Goal: Task Accomplishment & Management: Manage account settings

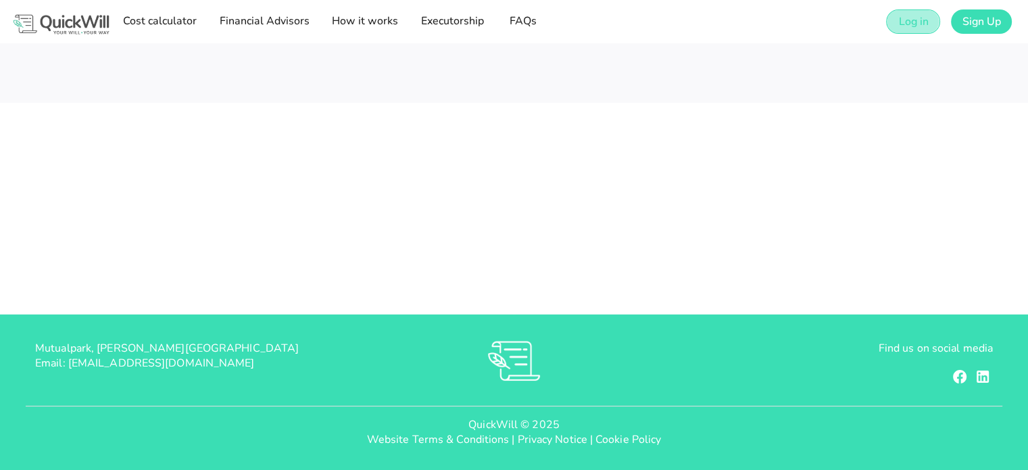
click at [907, 20] on span "Log in" at bounding box center [913, 21] width 30 height 15
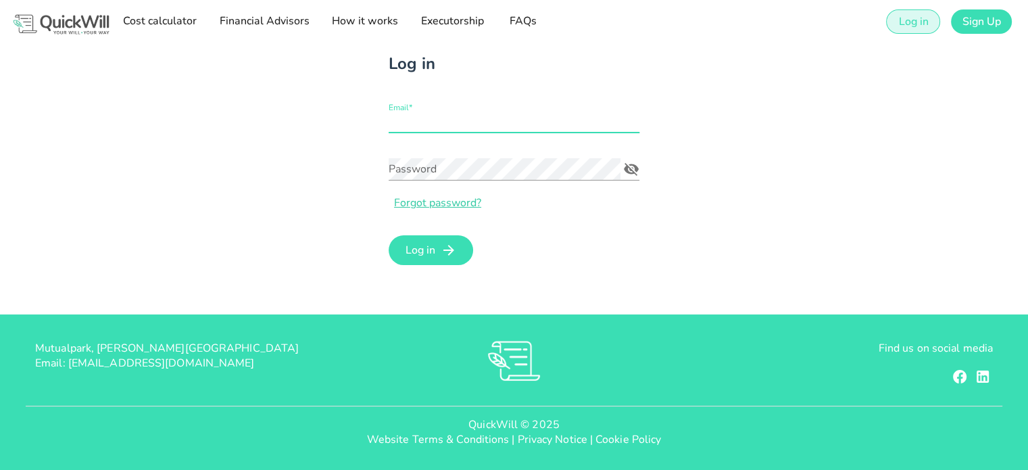
click at [408, 122] on input "Email*" at bounding box center [514, 122] width 251 height 22
type input "[EMAIL_ADDRESS][DOMAIN_NAME]"
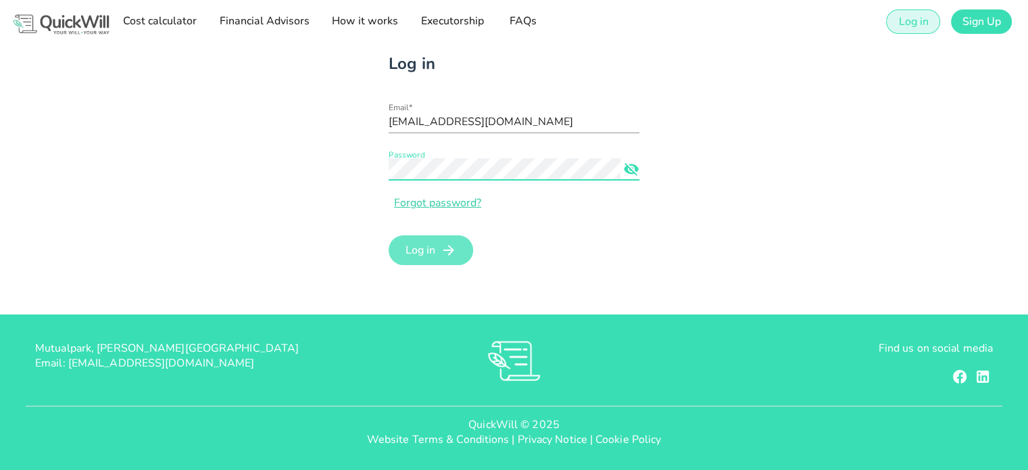
click at [452, 247] on icon "submit" at bounding box center [449, 250] width 16 height 16
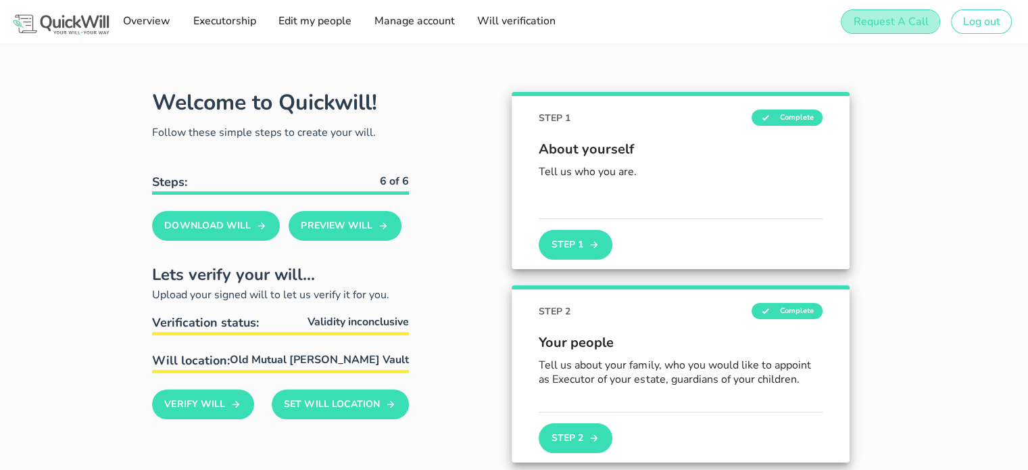
click at [892, 19] on span "Request A Call" at bounding box center [891, 21] width 76 height 15
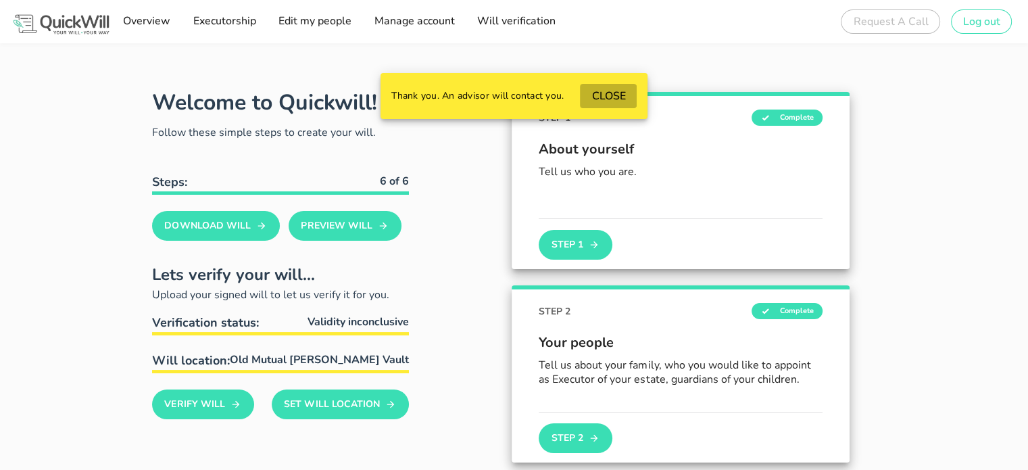
click at [619, 98] on span "CLOSE" at bounding box center [608, 96] width 34 height 15
